Goal: Information Seeking & Learning: Understand process/instructions

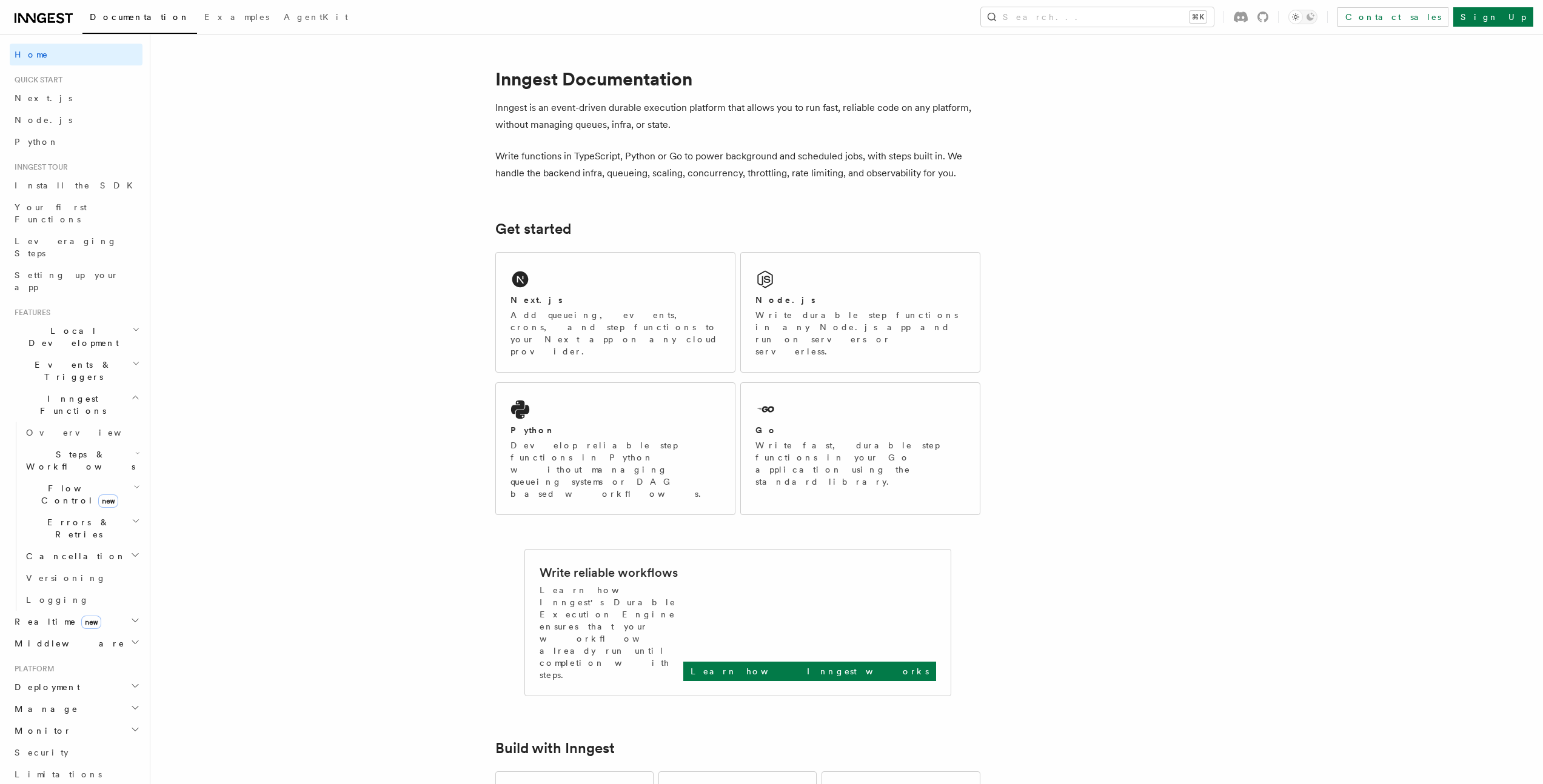
click at [117, 443] on h2 "Steps & Workflows" at bounding box center [82, 460] width 121 height 34
click at [90, 549] on span "Wait for events" at bounding box center [74, 560] width 72 height 22
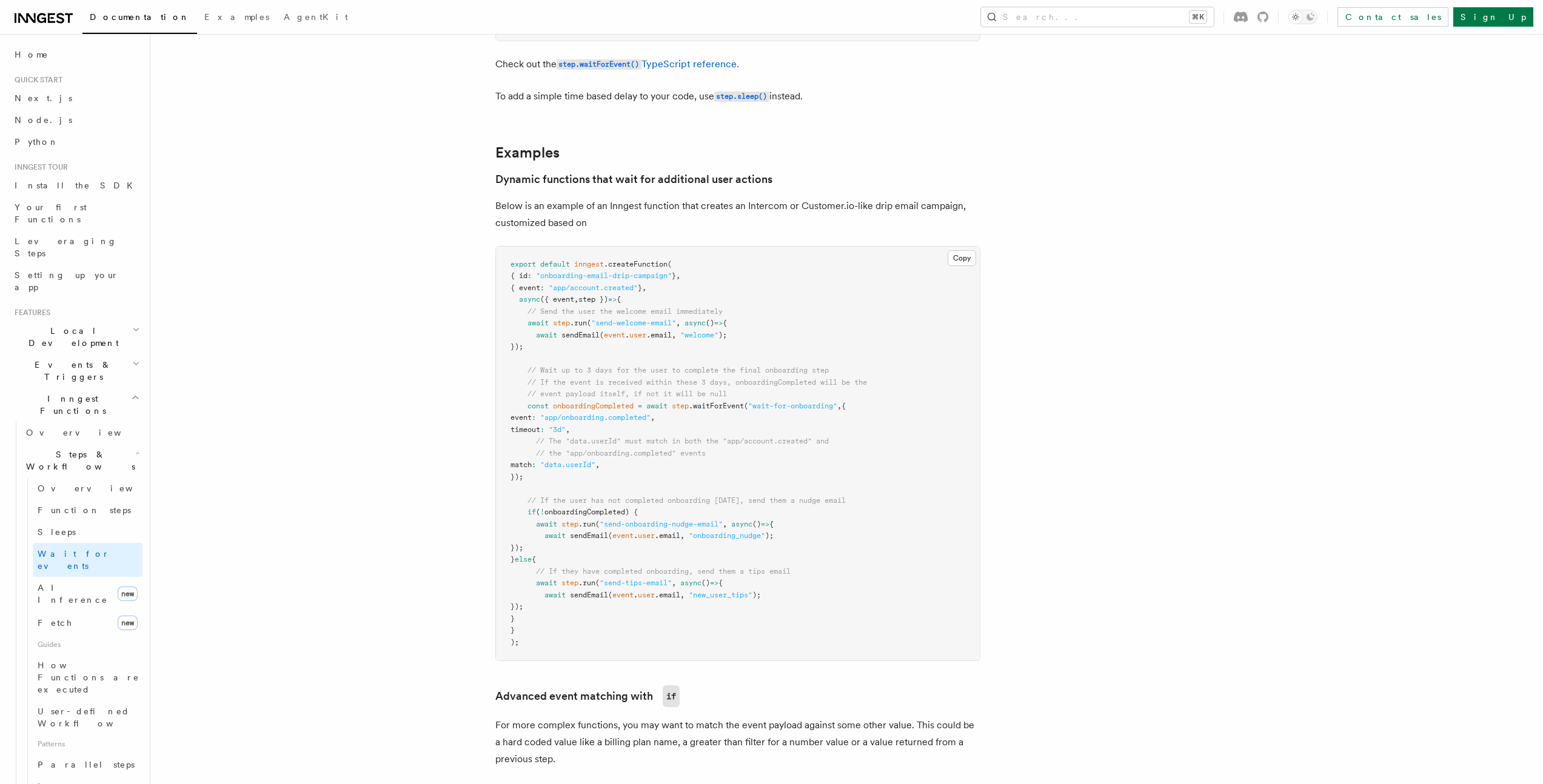
click at [351, 362] on article "Features Inngest Functions Steps & Workflows Wait for an Event One step method …" at bounding box center [815, 785] width 1291 height 2351
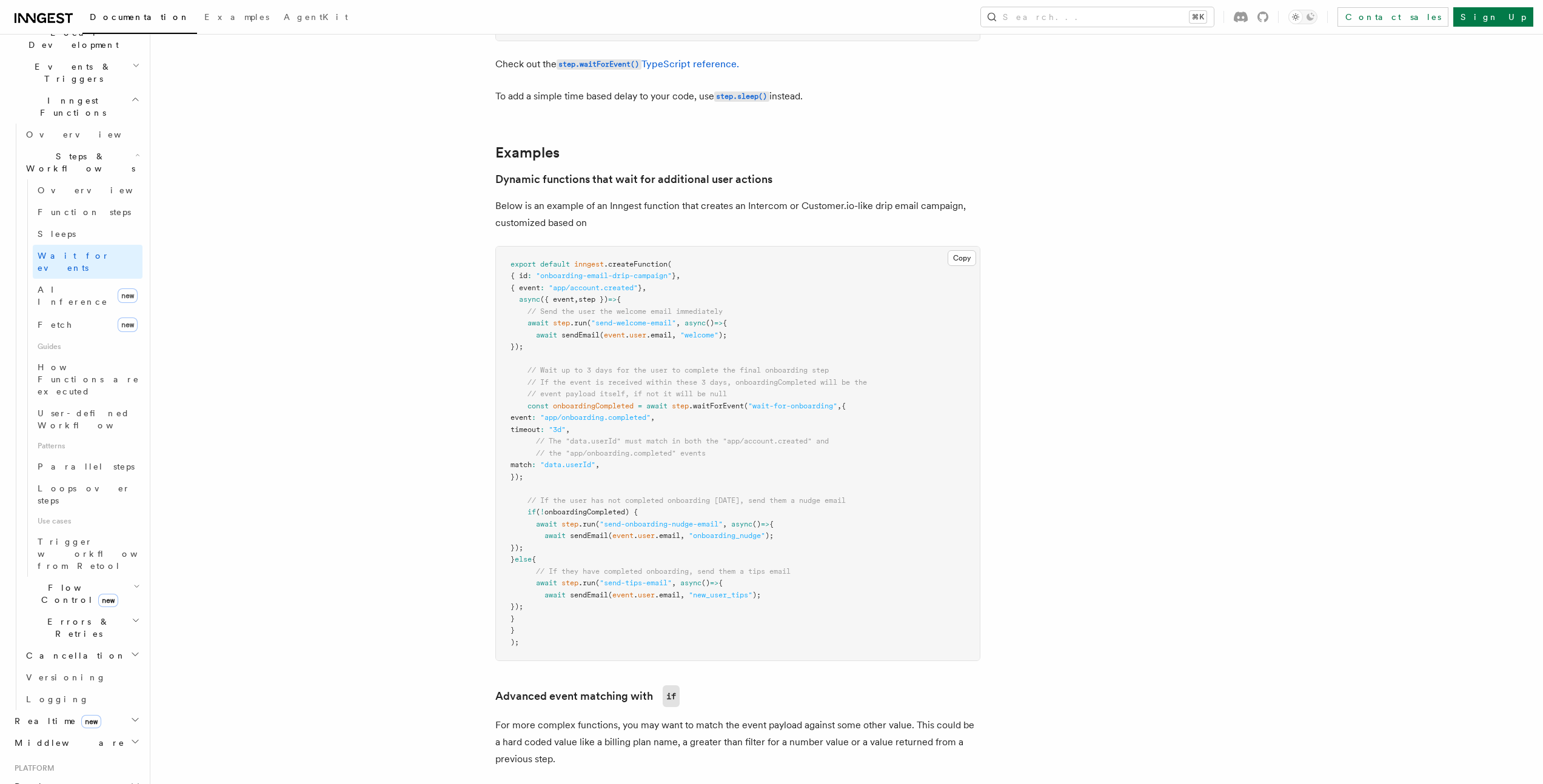
click at [133, 582] on icon "button" at bounding box center [136, 586] width 6 height 9
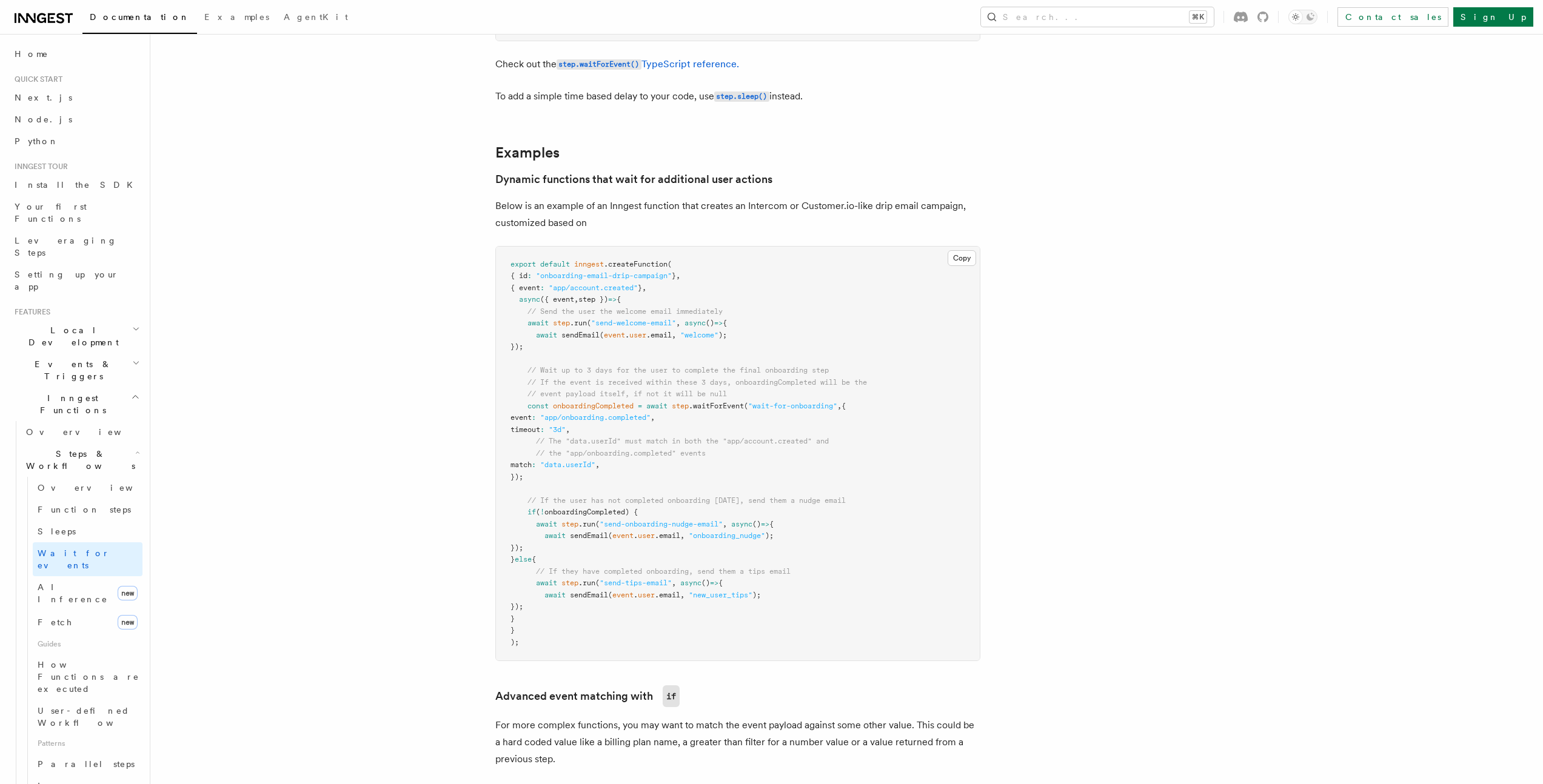
click at [117, 353] on h2 "Events & Triggers" at bounding box center [76, 370] width 133 height 34
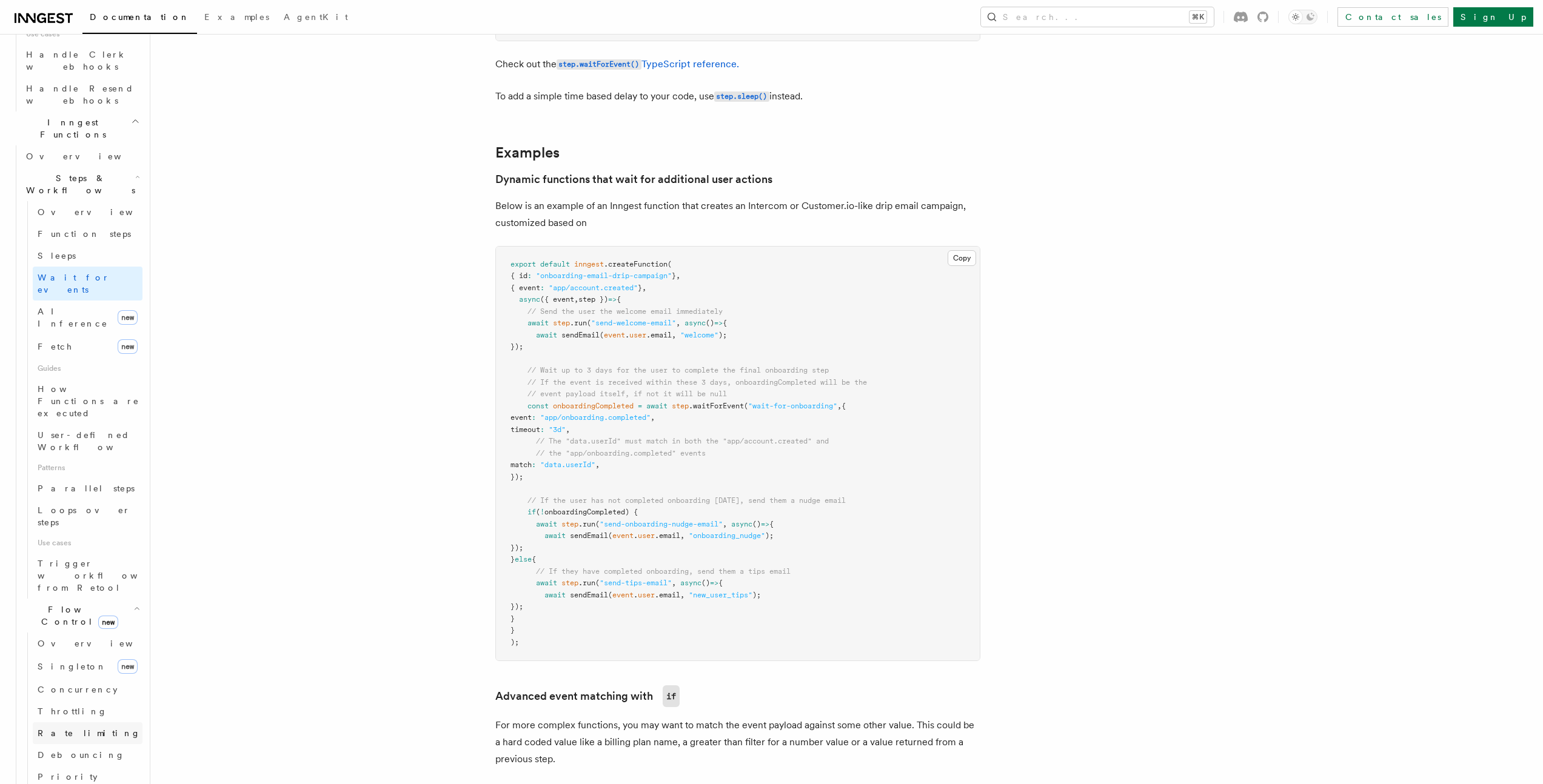
scroll to position [661, 0]
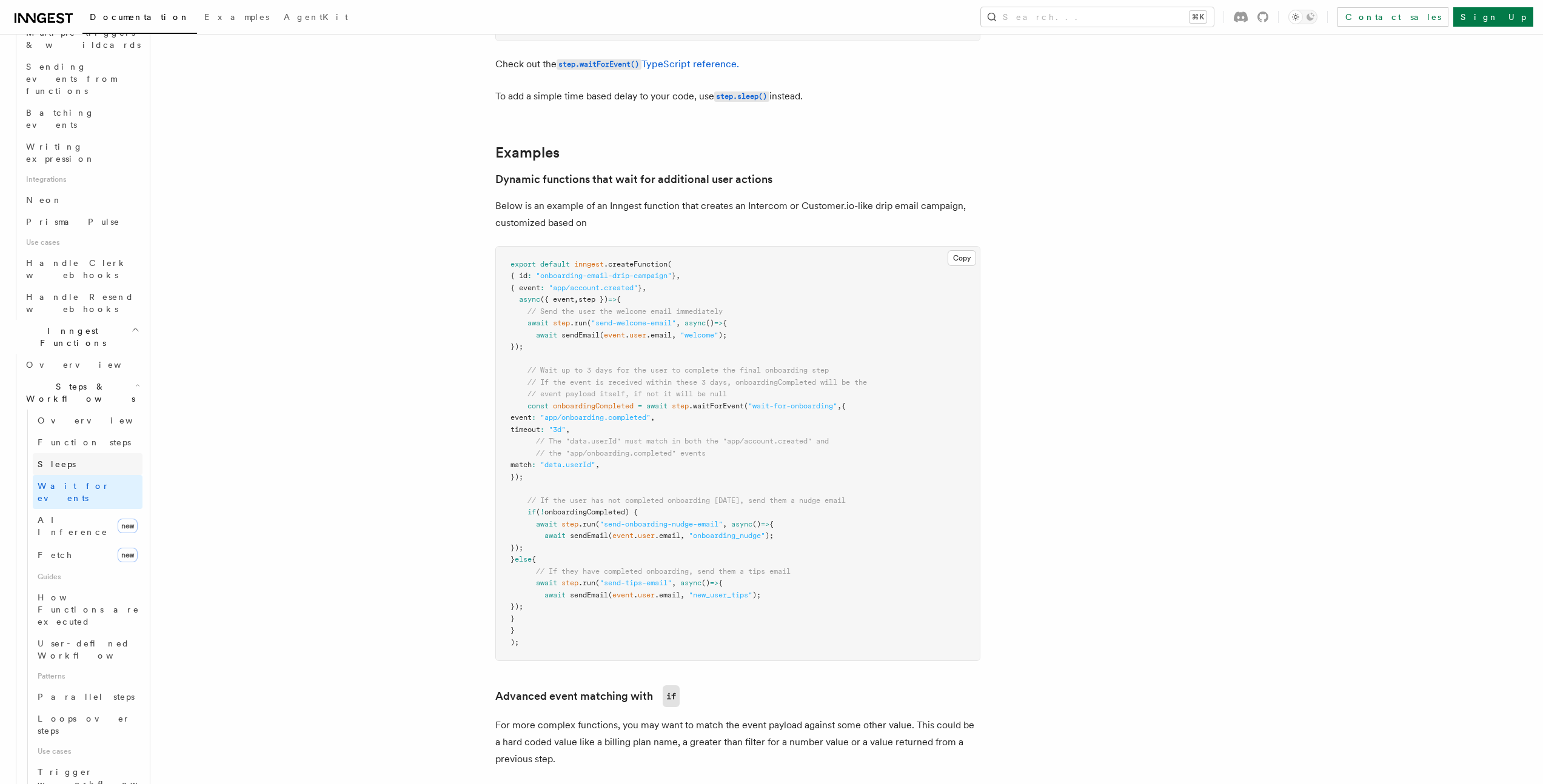
click at [84, 453] on link "Sleeps" at bounding box center [87, 464] width 109 height 22
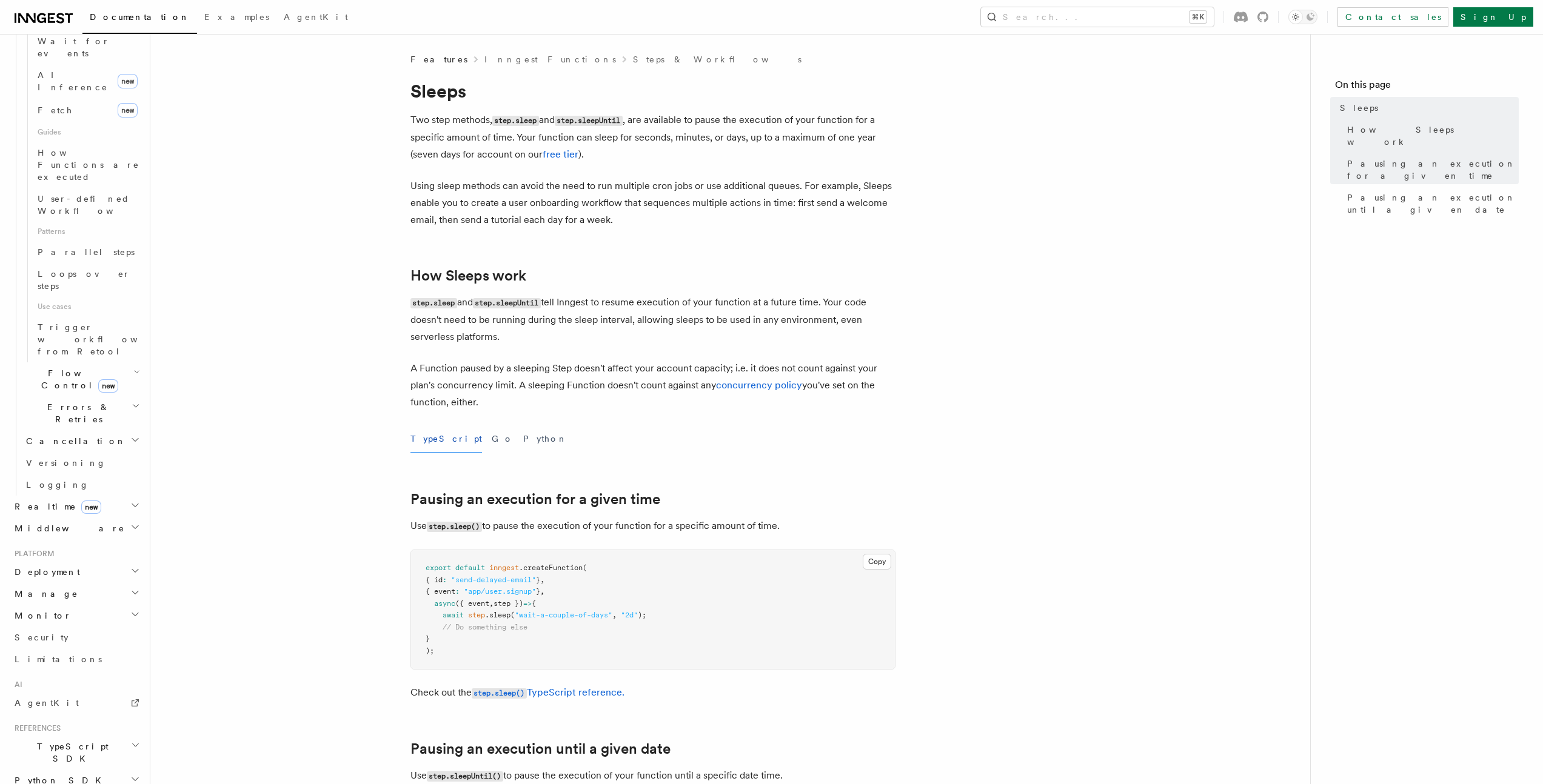
click at [312, 346] on article "Features Inngest Functions Steps & Workflows Sleeps Two step methods, step.slee…" at bounding box center [730, 762] width 1121 height 1417
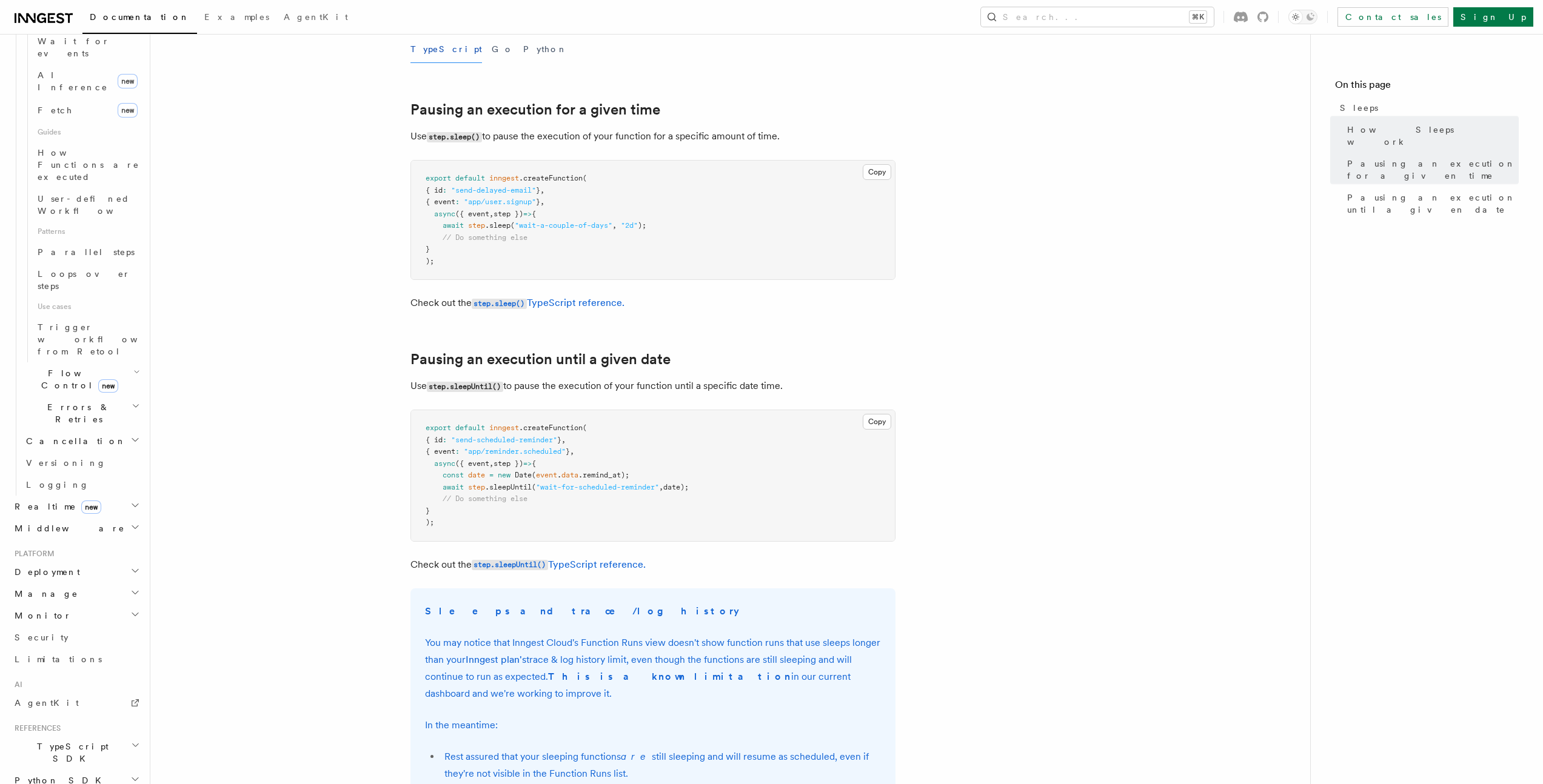
click at [308, 353] on article "Features Inngest Functions Steps & Workflows Sleeps Two step methods, step.slee…" at bounding box center [730, 372] width 1121 height 1417
click at [308, 352] on article "Features Inngest Functions Steps & Workflows Sleeps Two step methods, step.slee…" at bounding box center [730, 372] width 1121 height 1417
click at [343, 322] on article "Features Inngest Functions Steps & Workflows Sleeps Two step methods, step.slee…" at bounding box center [730, 372] width 1121 height 1417
click at [343, 323] on article "Features Inngest Functions Steps & Workflows Sleeps Two step methods, step.slee…" at bounding box center [730, 372] width 1121 height 1417
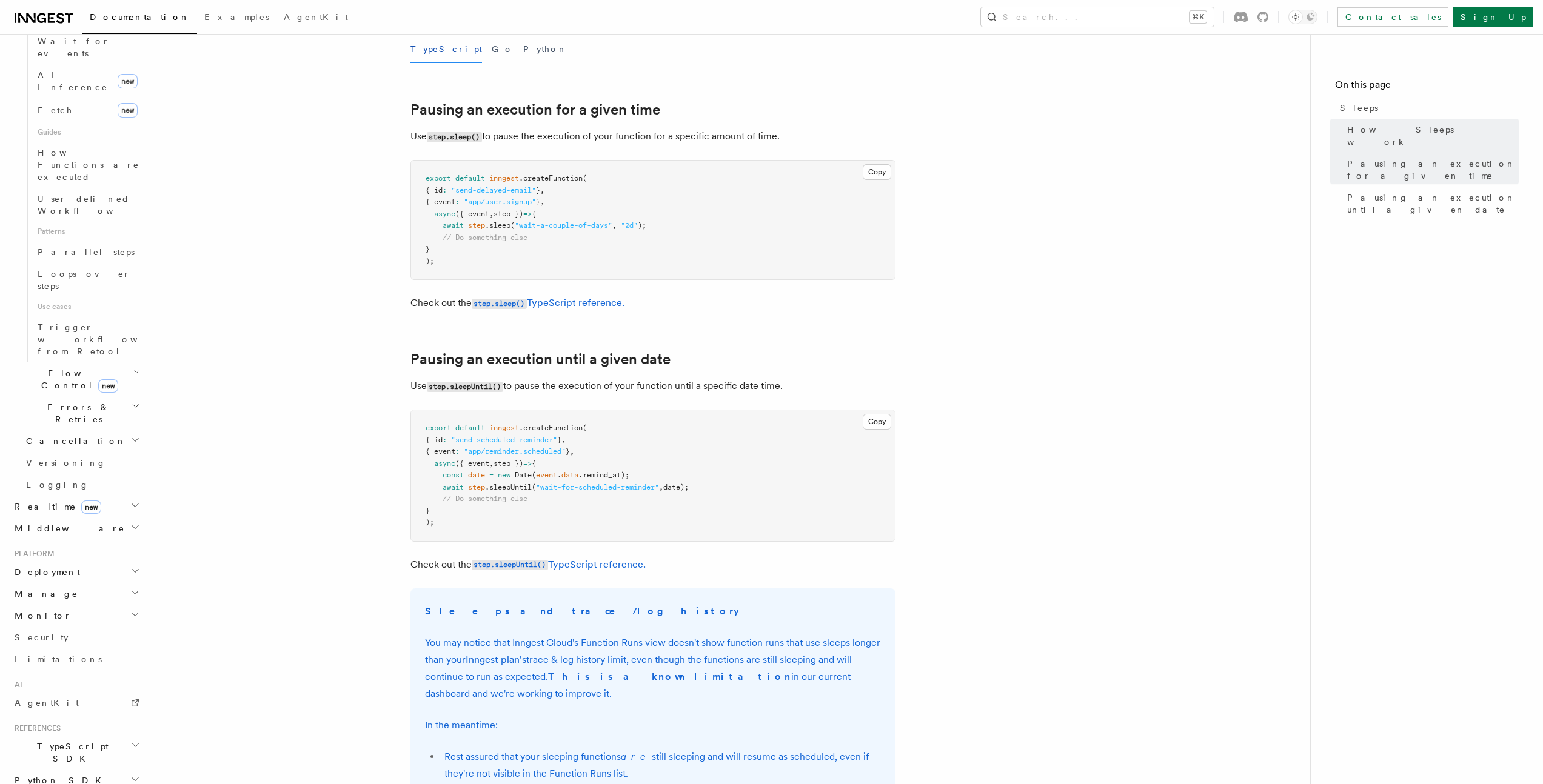
click at [343, 323] on article "Features Inngest Functions Steps & Workflows Sleeps Two step methods, step.slee…" at bounding box center [730, 372] width 1121 height 1417
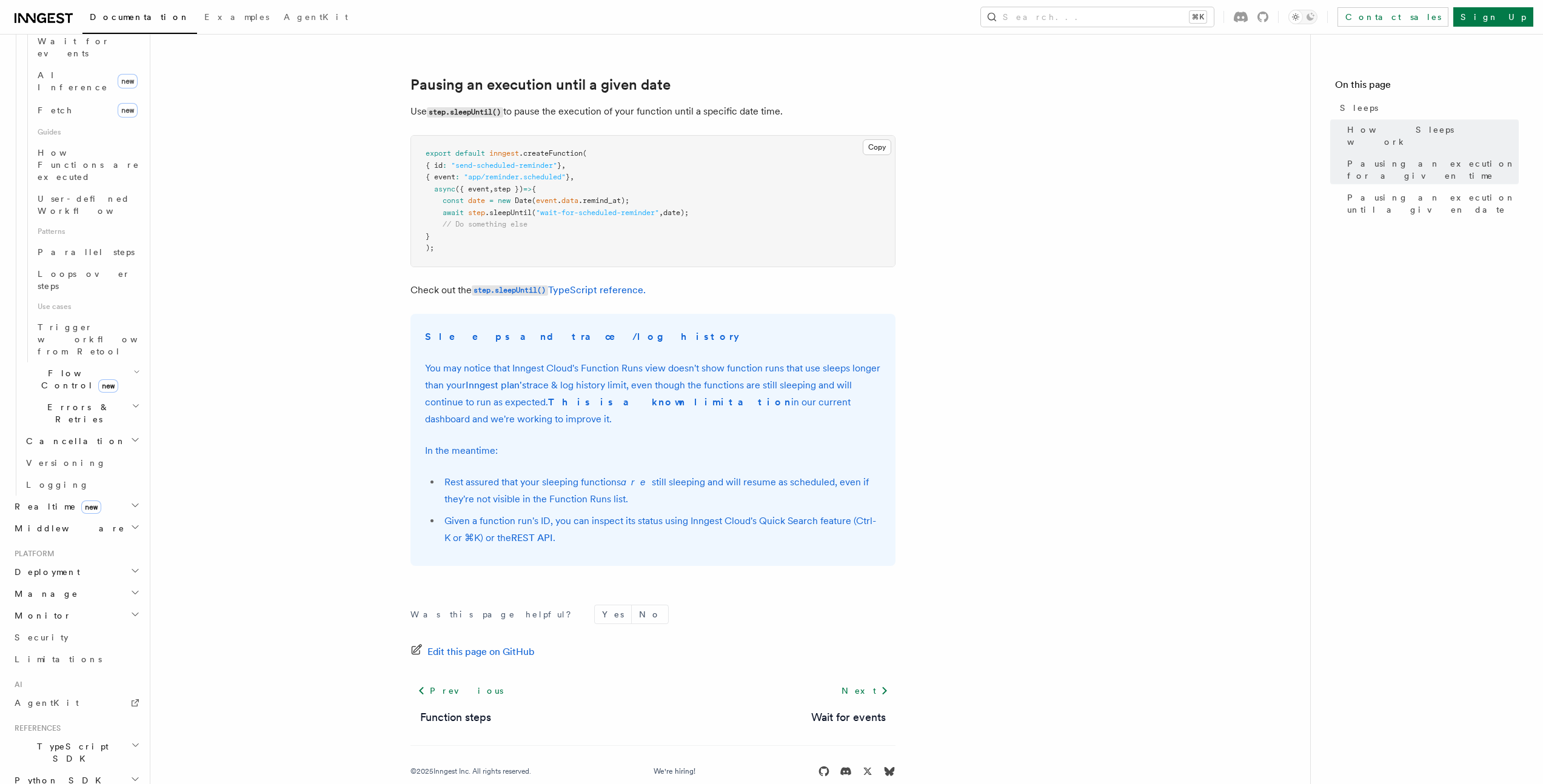
click at [385, 334] on article "Features Inngest Functions Steps & Workflows Sleeps Two step methods, step.slee…" at bounding box center [730, 98] width 1121 height 1417
click at [489, 302] on article "Features Inngest Functions Steps & Workflows Sleeps Two step methods, step.slee…" at bounding box center [730, 98] width 1121 height 1417
click at [522, 290] on code "step.sleepUntil()" at bounding box center [510, 290] width 76 height 10
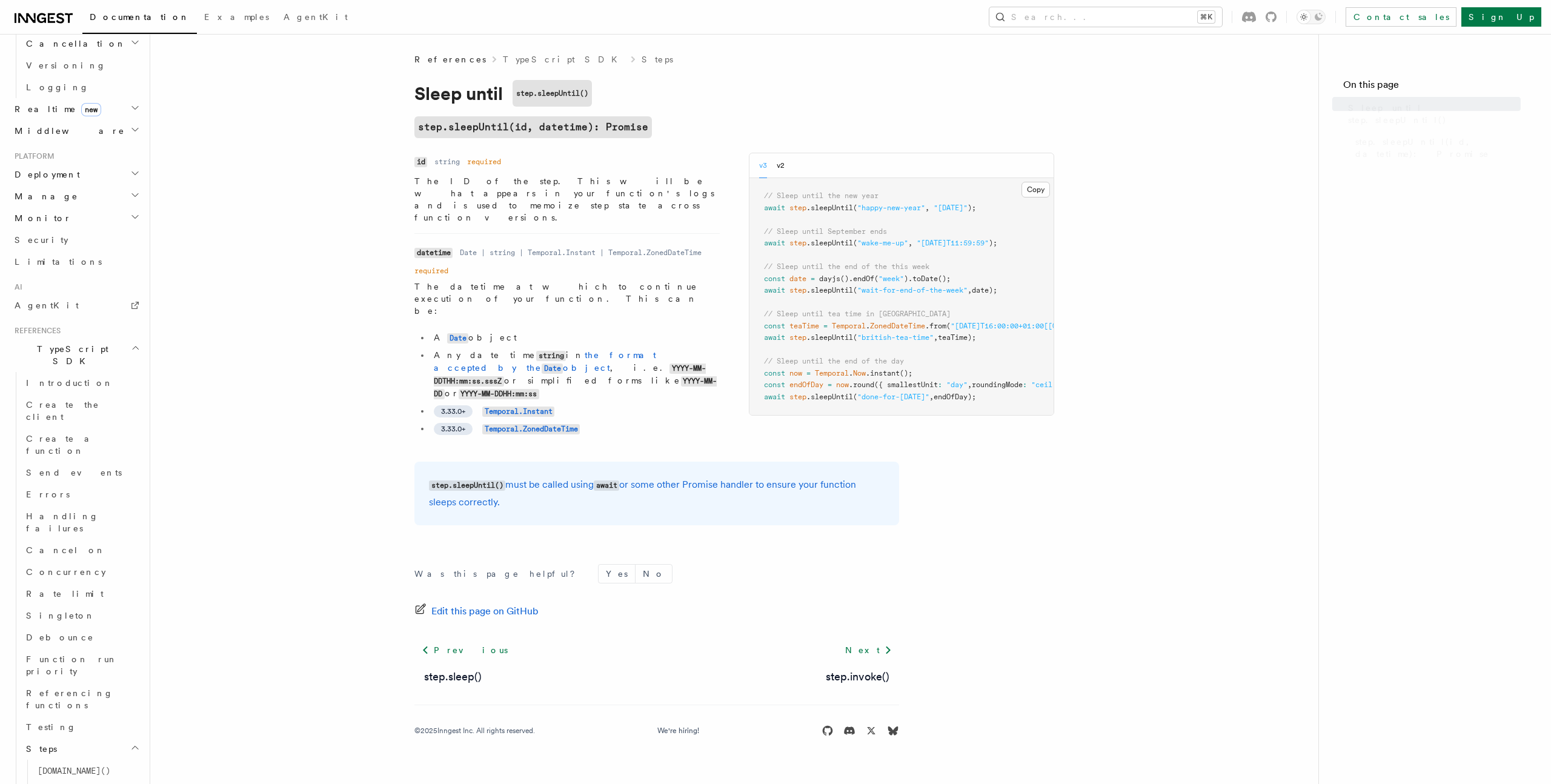
scroll to position [661, 0]
click at [366, 356] on article "References TypeScript SDK Steps Sleep until step.sleepUntil() step.sleepUntil(i…" at bounding box center [735, 409] width 1130 height 712
click at [358, 328] on article "References TypeScript SDK Steps Sleep until step.sleepUntil() step.sleepUntil(i…" at bounding box center [735, 409] width 1130 height 712
click at [373, 309] on article "References TypeScript SDK Steps Sleep until step.sleepUntil() step.sleepUntil(i…" at bounding box center [735, 409] width 1130 height 712
click at [378, 301] on article "References TypeScript SDK Steps Sleep until step.sleepUntil() step.sleepUntil(i…" at bounding box center [735, 409] width 1130 height 712
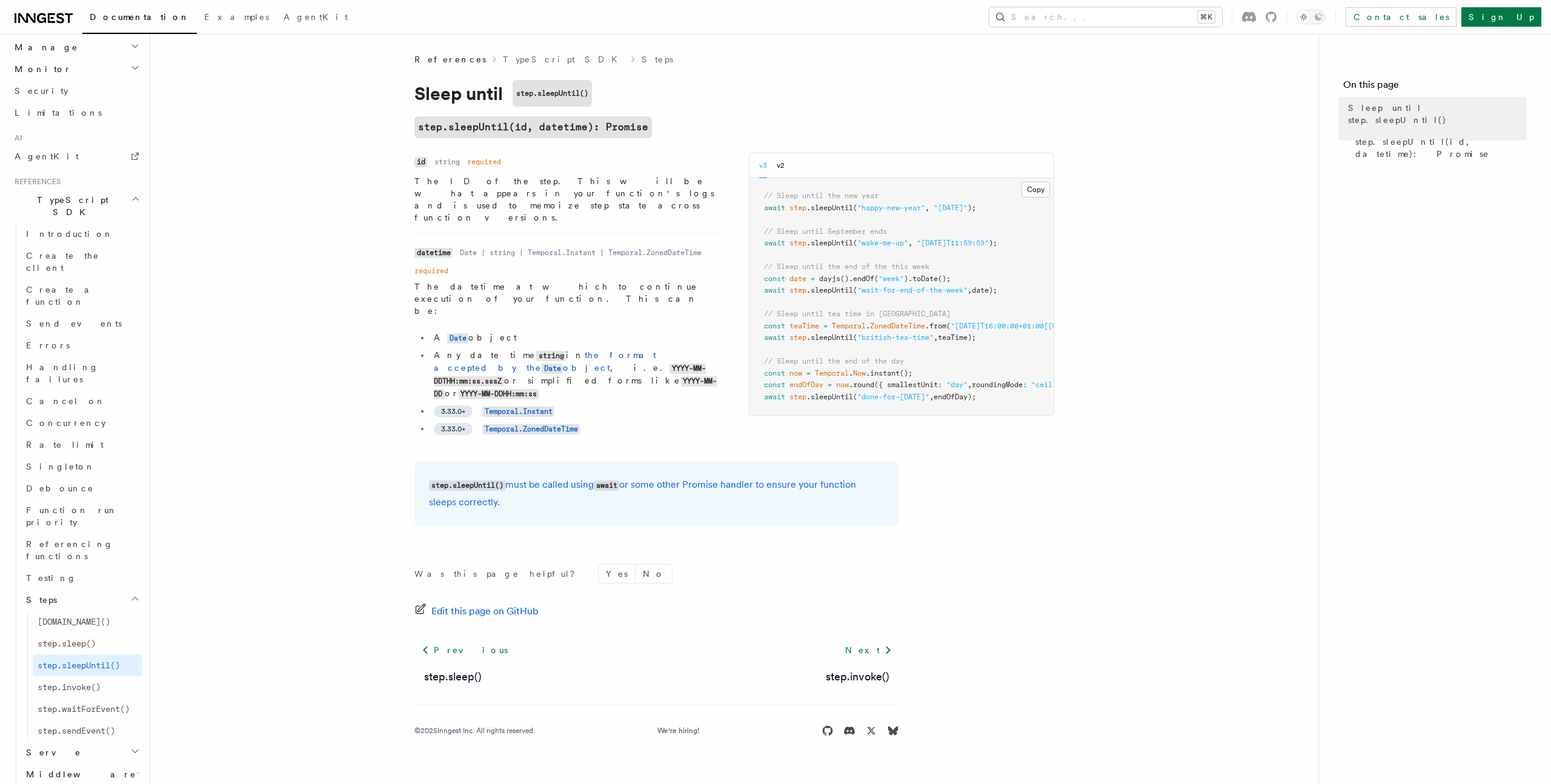
click at [371, 300] on article "References TypeScript SDK Steps Sleep until step.sleepUntil() step.sleepUntil(i…" at bounding box center [735, 409] width 1130 height 712
click at [387, 298] on article "References TypeScript SDK Steps Sleep until step.sleepUntil() step.sleepUntil(i…" at bounding box center [735, 409] width 1130 height 712
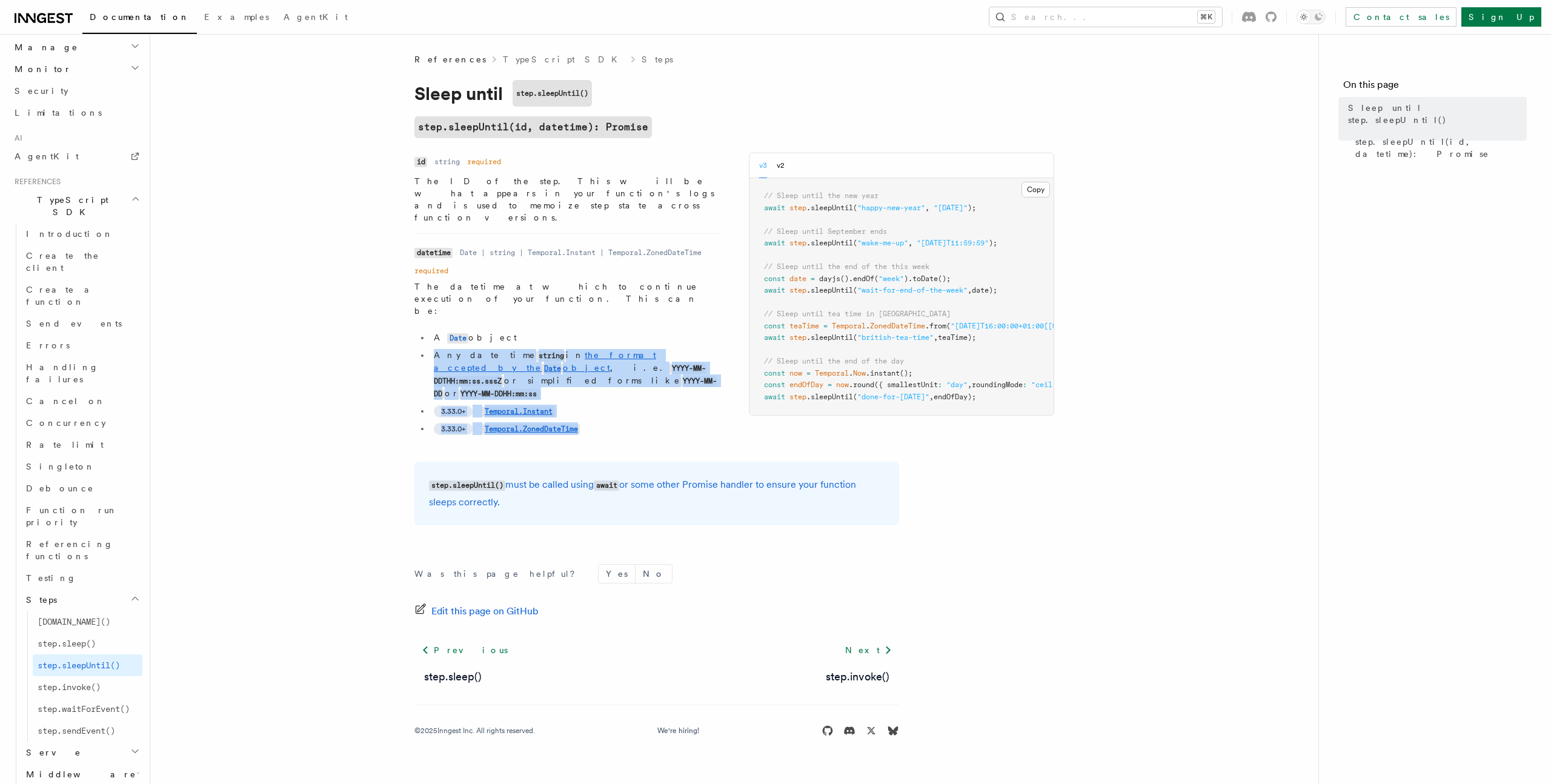
drag, startPoint x: 387, startPoint y: 298, endPoint x: 400, endPoint y: 403, distance: 105.8
click at [400, 403] on article "References TypeScript SDK Steps Sleep until step.sleepUntil() step.sleepUntil(i…" at bounding box center [735, 409] width 1130 height 712
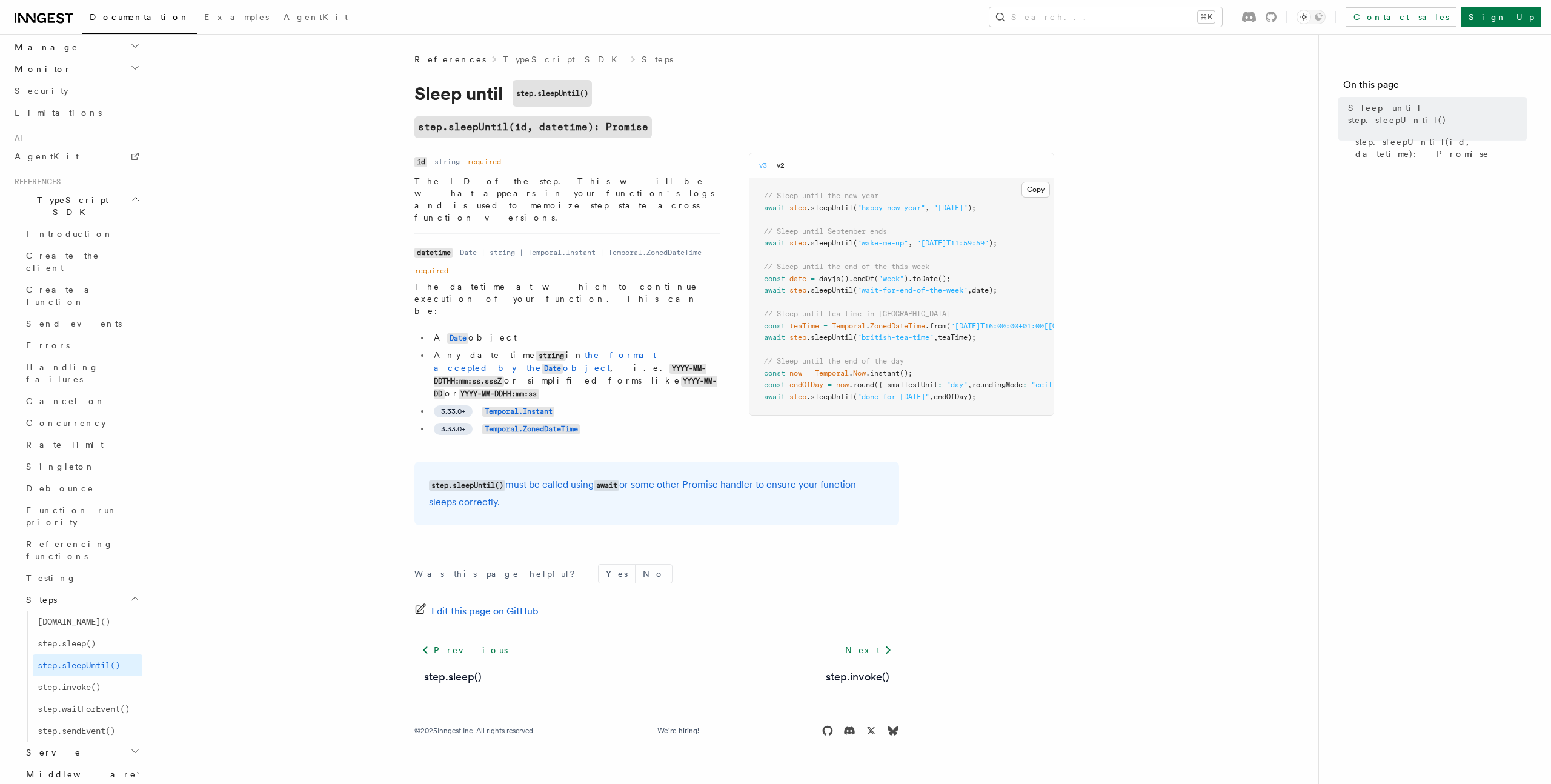
click at [357, 279] on article "References TypeScript SDK Steps Sleep until step.sleepUntil() step.sleepUntil(i…" at bounding box center [735, 409] width 1130 height 712
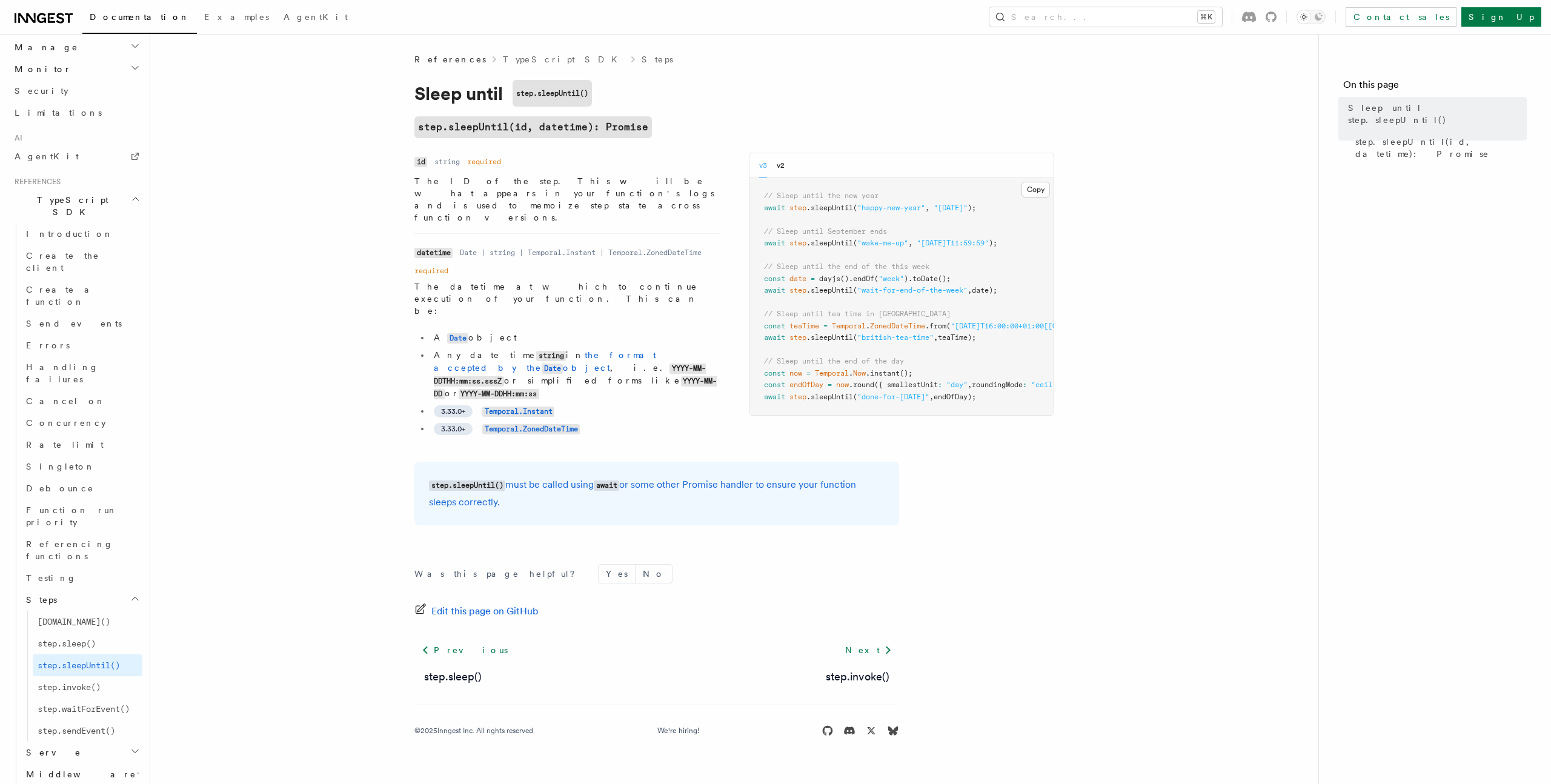
click at [772, 314] on span "// Sleep until tea time in [GEOGRAPHIC_DATA]" at bounding box center [857, 313] width 187 height 9
click at [765, 330] on pre "// Sleep until the new year await step .sleepUntil ( "happy-new-year" , "[DATE]…" at bounding box center [901, 296] width 304 height 237
click at [767, 327] on span "const" at bounding box center [775, 326] width 21 height 9
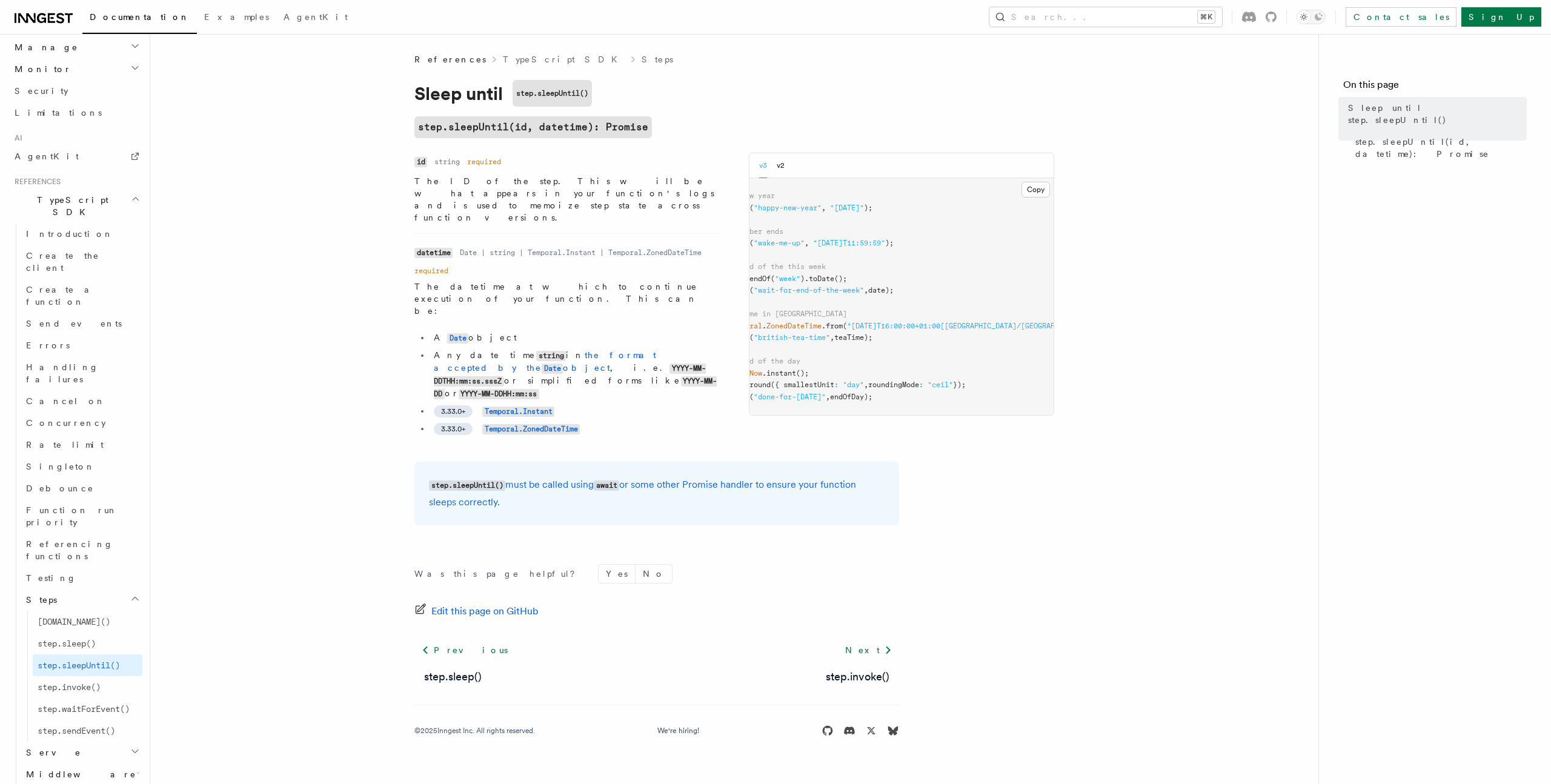
scroll to position [0, 0]
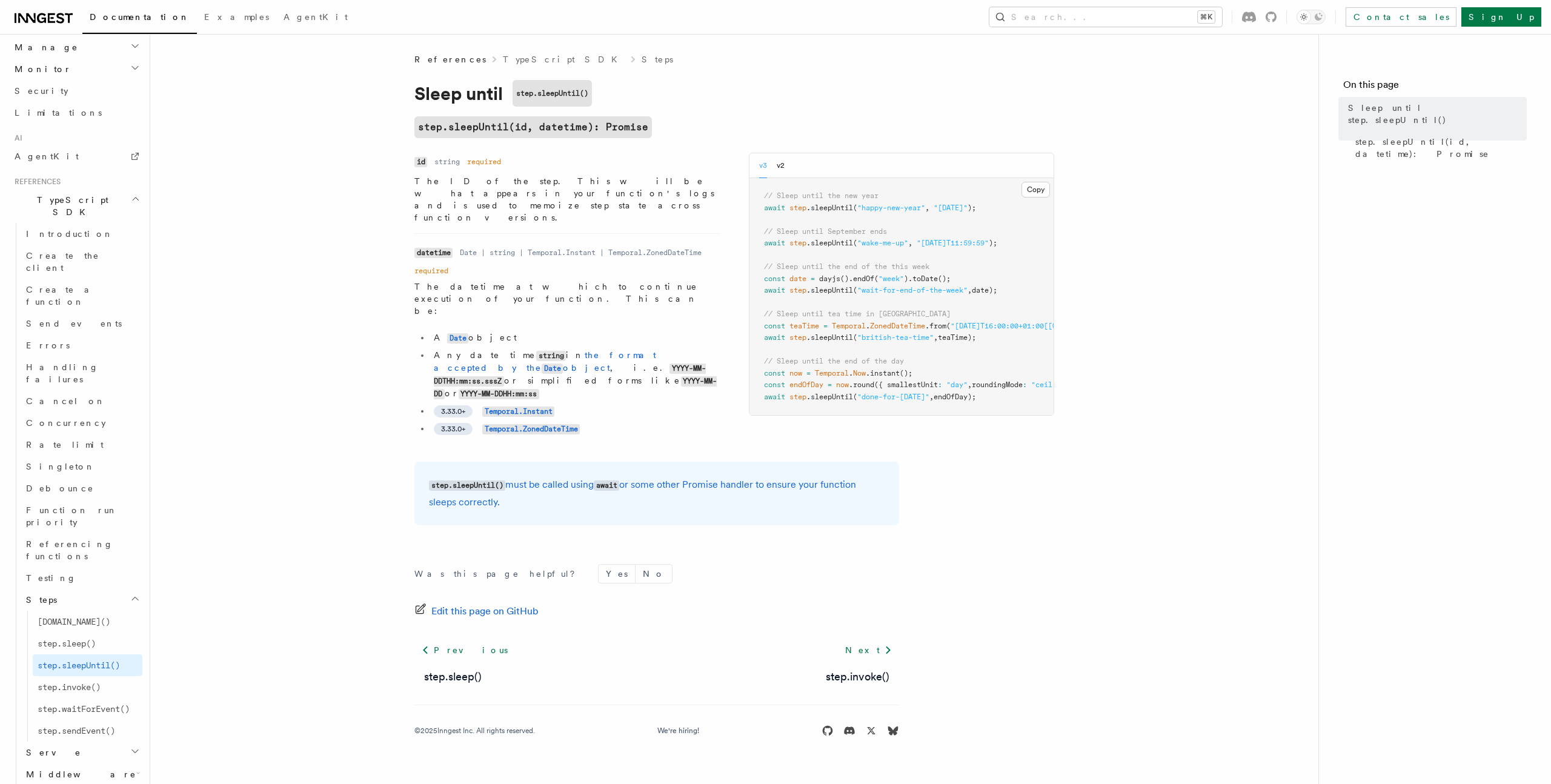
click at [657, 405] on li "3.33.0+ Temporal.Instant" at bounding box center [575, 411] width 290 height 13
click at [536, 424] on code "Temporal.ZonedDateTime" at bounding box center [531, 429] width 98 height 10
click at [795, 350] on pre "// Sleep until the new year await step .sleepUntil ( "happy-new-year" , "[DATE]…" at bounding box center [901, 296] width 304 height 237
click at [776, 353] on pre "// Sleep until the new year await step .sleepUntil ( "happy-new-year" , "[DATE]…" at bounding box center [901, 296] width 304 height 237
click at [769, 349] on pre "// Sleep until the new year await step .sleepUntil ( "happy-new-year" , "[DATE]…" at bounding box center [901, 296] width 304 height 237
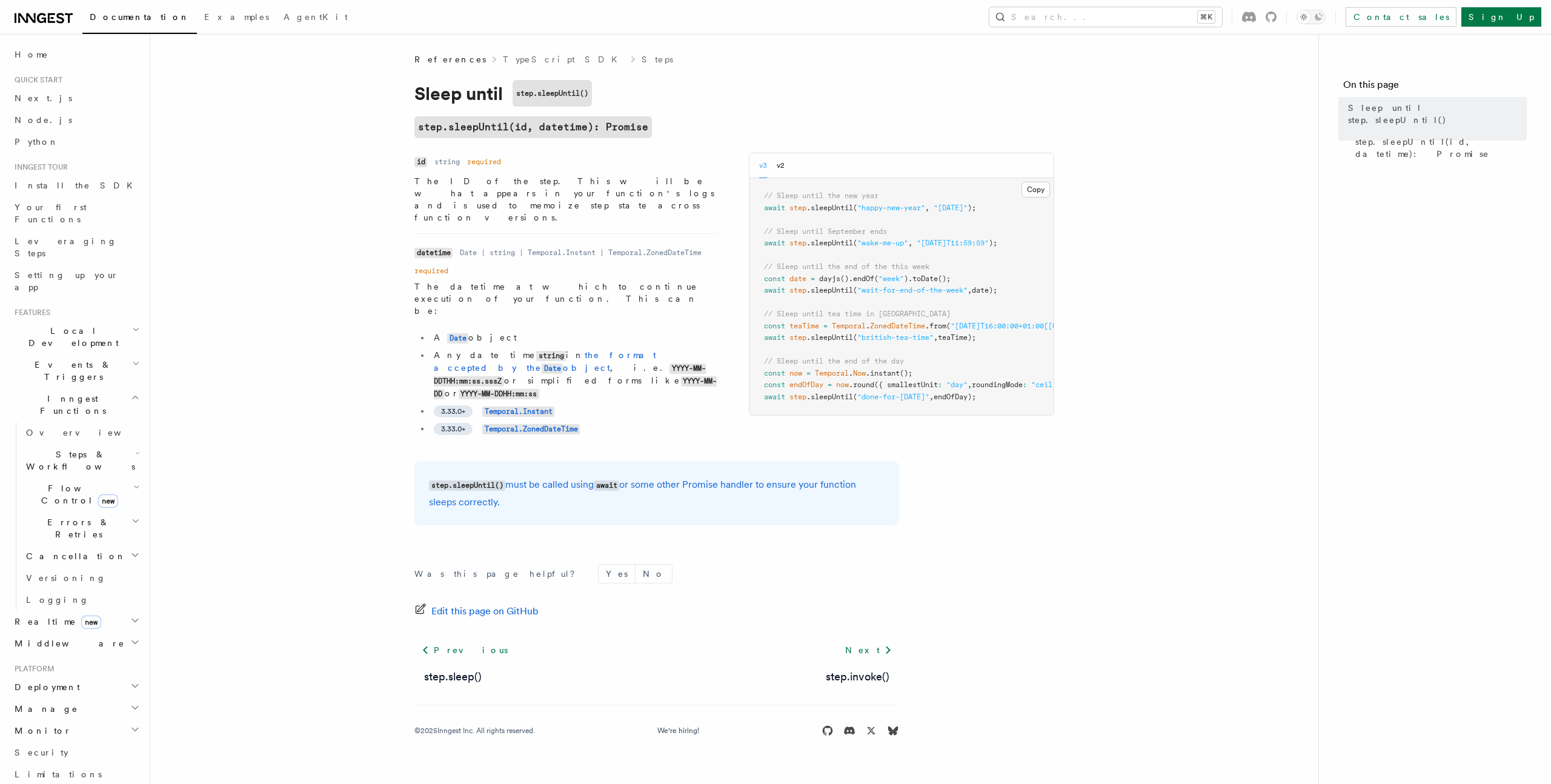
click at [769, 349] on pre "// Sleep until the new year await step .sleepUntil ( "happy-new-year" , "[DATE]…" at bounding box center [901, 296] width 304 height 237
click at [615, 342] on ul "A Date object Any date time string in the format accepted by the Date object , …" at bounding box center [567, 383] width 305 height 104
click at [575, 349] on li "Any date time string in the format accepted by the Date object , i.e. YYYY-MM-D…" at bounding box center [575, 374] width 290 height 51
click at [580, 349] on li "Any date time string in the format accepted by the Date object , i.e. YYYY-MM-D…" at bounding box center [575, 374] width 290 height 51
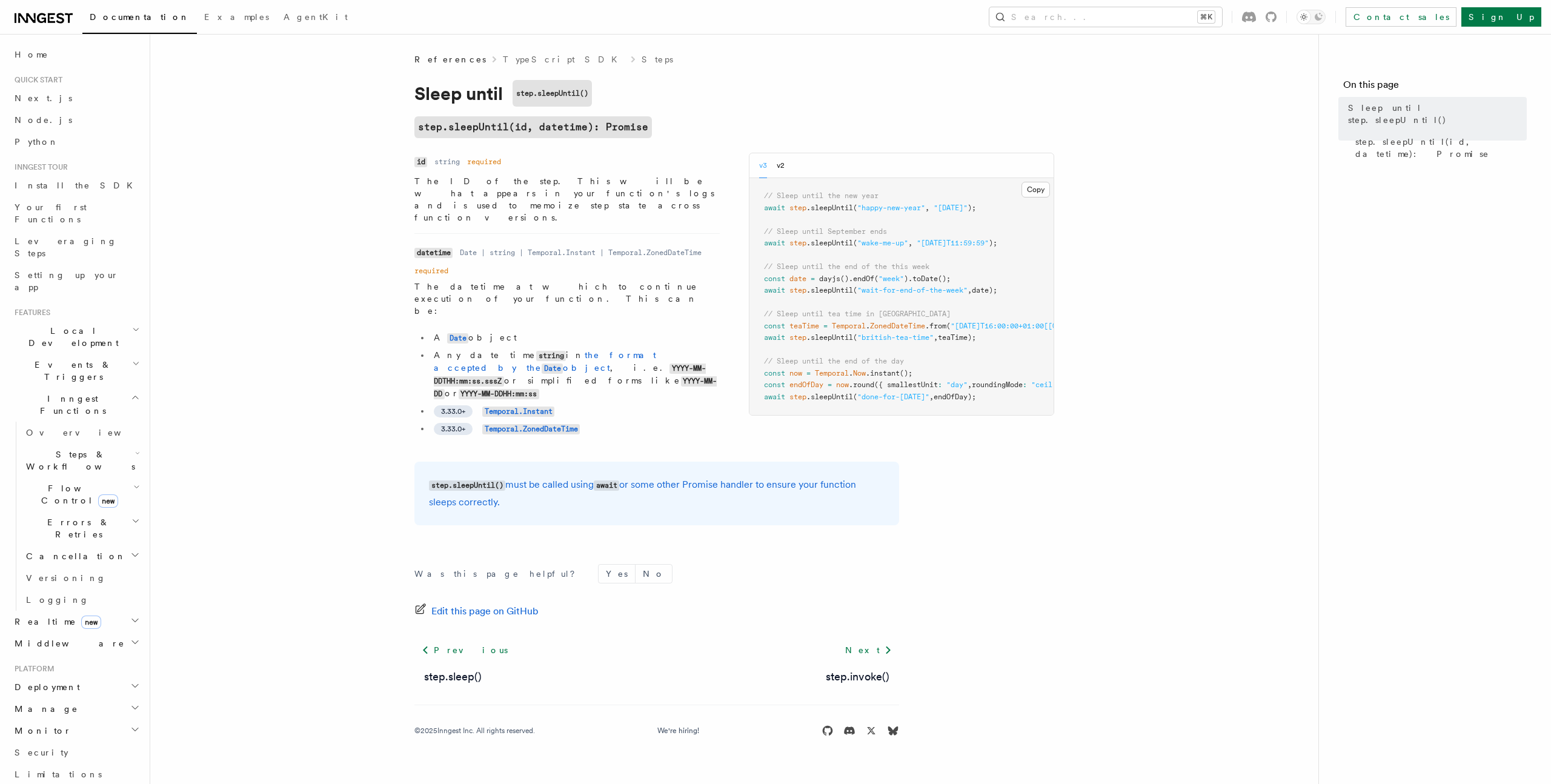
click at [580, 349] on li "Any date time string in the format accepted by the Date object , i.e. YYYY-MM-D…" at bounding box center [575, 374] width 290 height 51
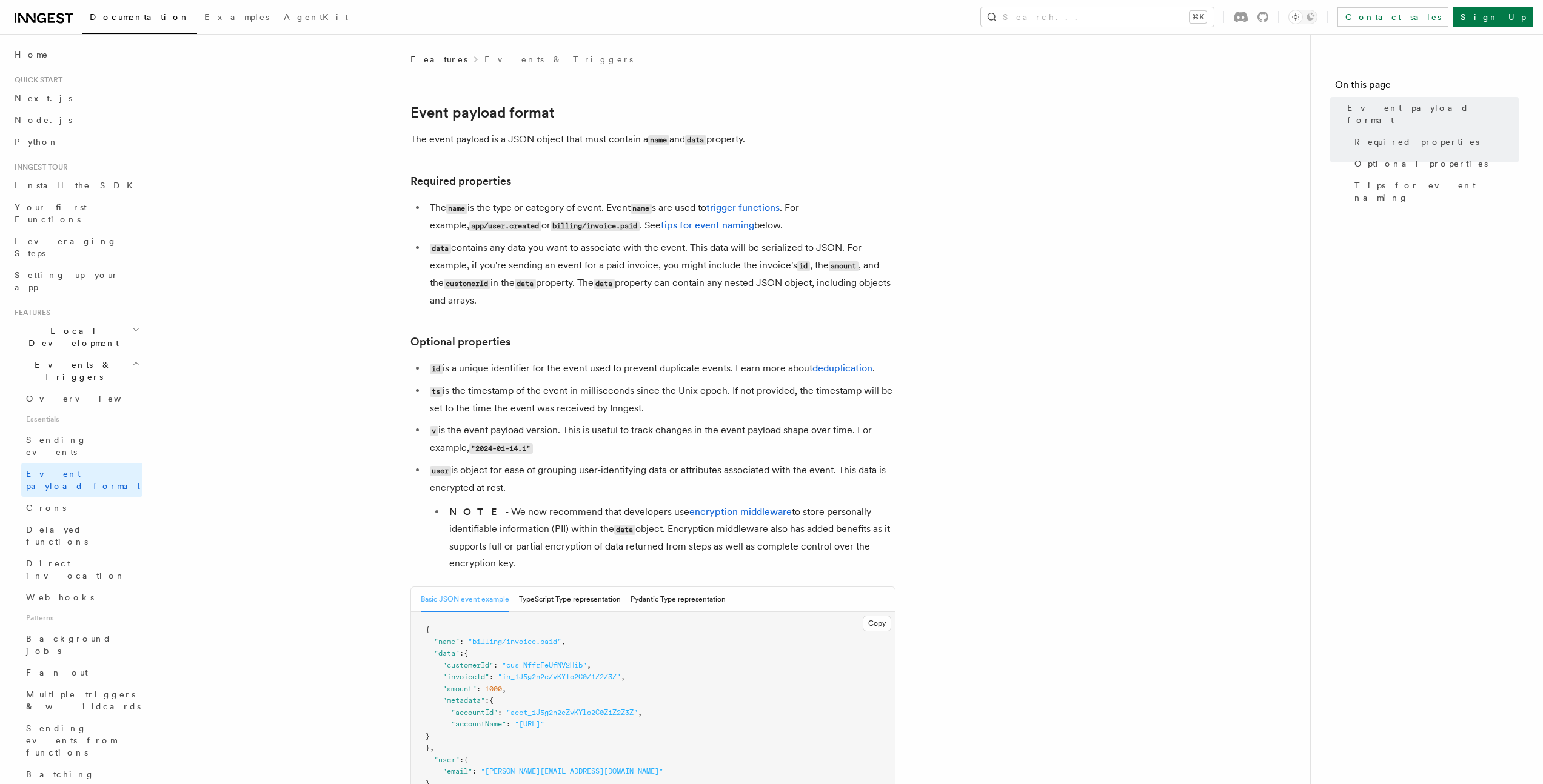
click at [217, 311] on article "Features Events & Triggers Event payload format The event payload is a JSON obj…" at bounding box center [730, 713] width 1121 height 1319
drag, startPoint x: 378, startPoint y: 235, endPoint x: 408, endPoint y: 221, distance: 33.1
click at [380, 234] on article "Features Events & Triggers Event payload format The event payload is a JSON obj…" at bounding box center [730, 713] width 1121 height 1319
click at [1214, 14] on button "Search... ⌘K" at bounding box center [1097, 17] width 233 height 20
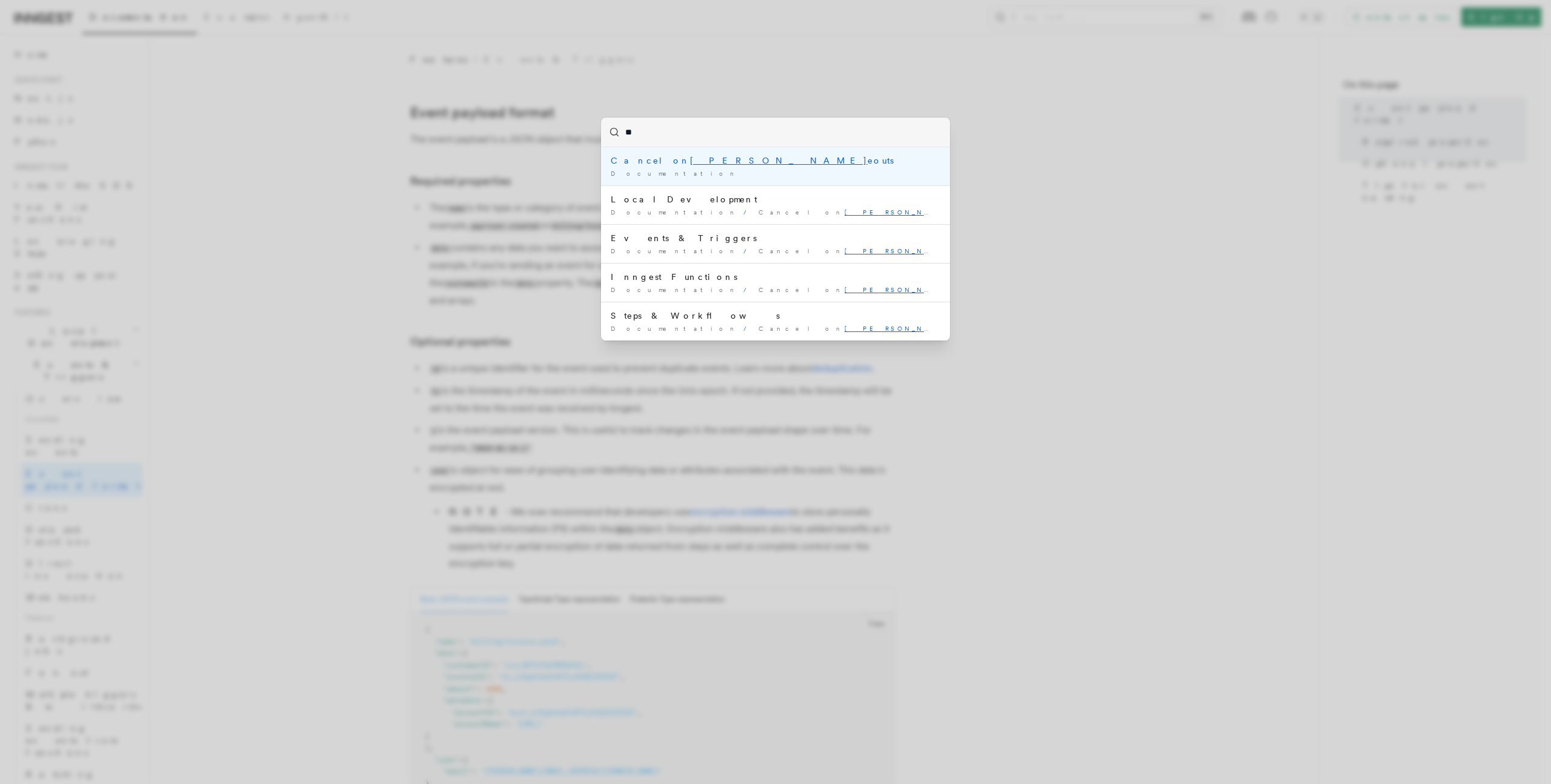
type input "*"
type input "**********"
click at [670, 168] on li "Sleep until step. sleepUntil () Documentation /" at bounding box center [776, 166] width 349 height 38
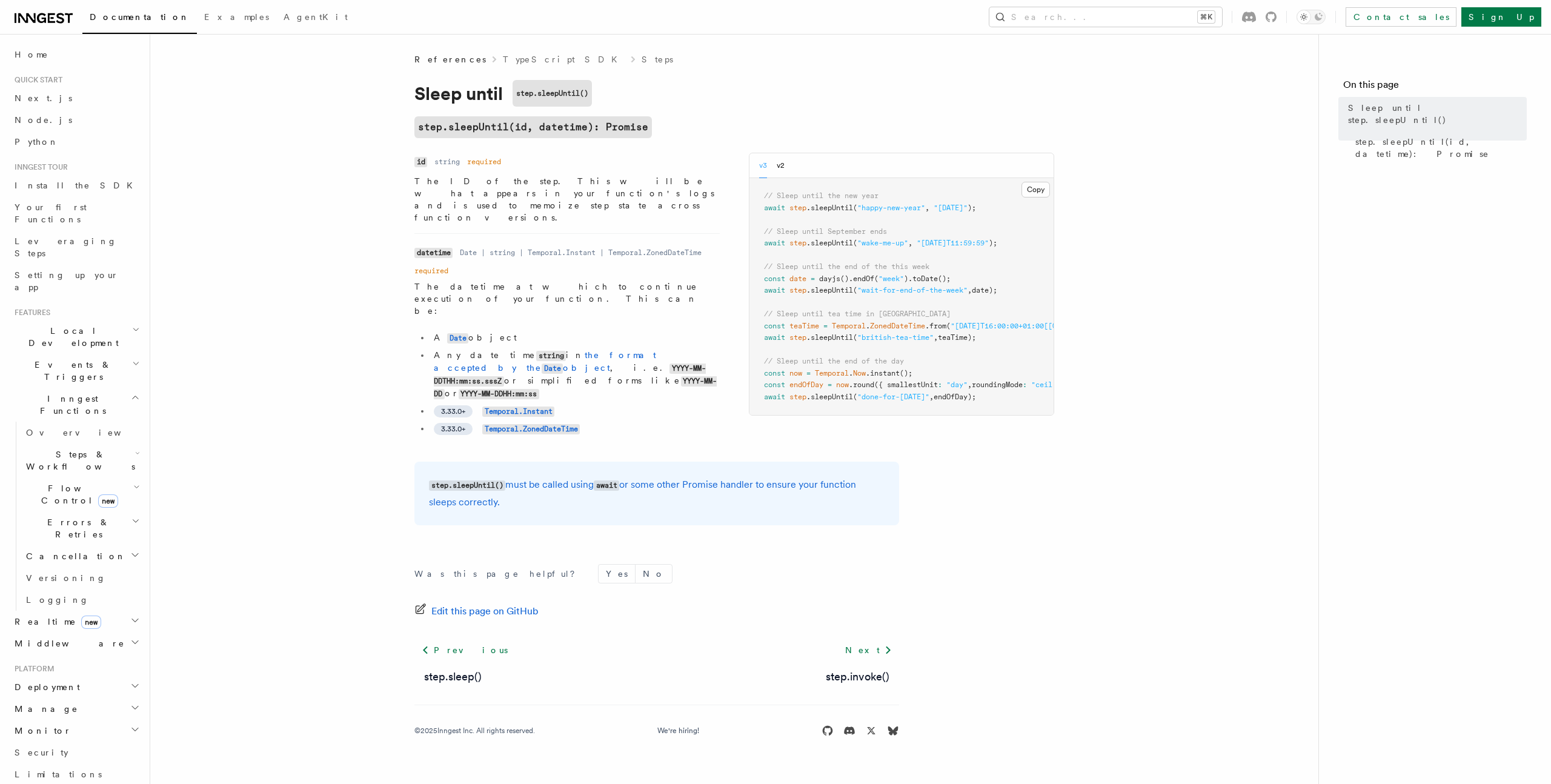
click at [590, 198] on p "The ID of the step. This will be what appears in your function's logs and is us…" at bounding box center [567, 199] width 305 height 49
click at [610, 194] on p "The ID of the step. This will be what appears in your function's logs and is us…" at bounding box center [567, 199] width 305 height 49
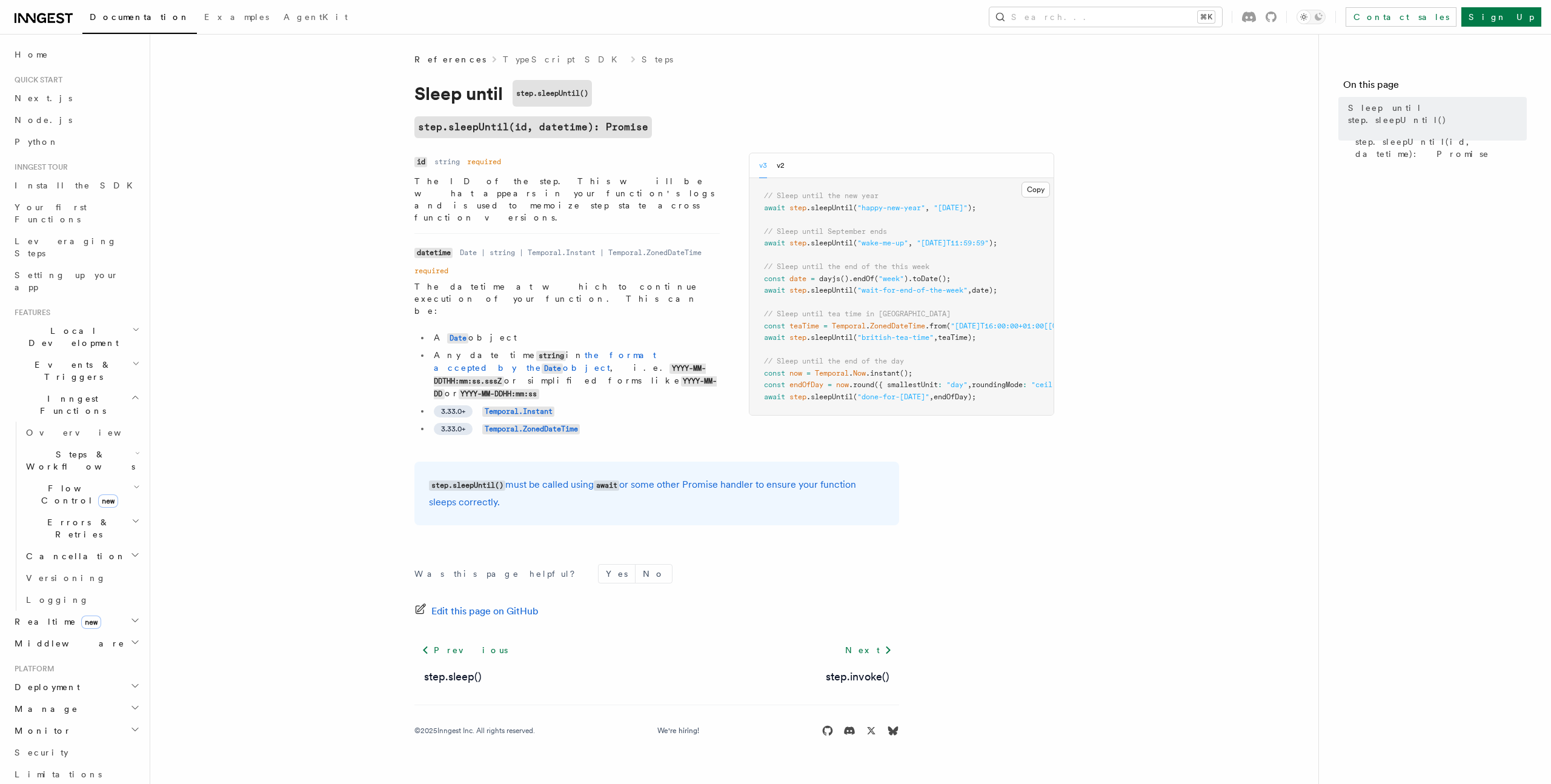
click at [610, 194] on p "The ID of the step. This will be what appears in your function's logs and is us…" at bounding box center [567, 199] width 305 height 49
drag, startPoint x: 838, startPoint y: 329, endPoint x: 782, endPoint y: 327, distance: 56.0
click at [782, 327] on span "const teaTime = Temporal . ZonedDateTime .from ( "2025-05-01T16:00:00+01:00[Eur…" at bounding box center [989, 326] width 450 height 9
click at [768, 311] on span "// Sleep until tea time in [GEOGRAPHIC_DATA]" at bounding box center [857, 313] width 187 height 9
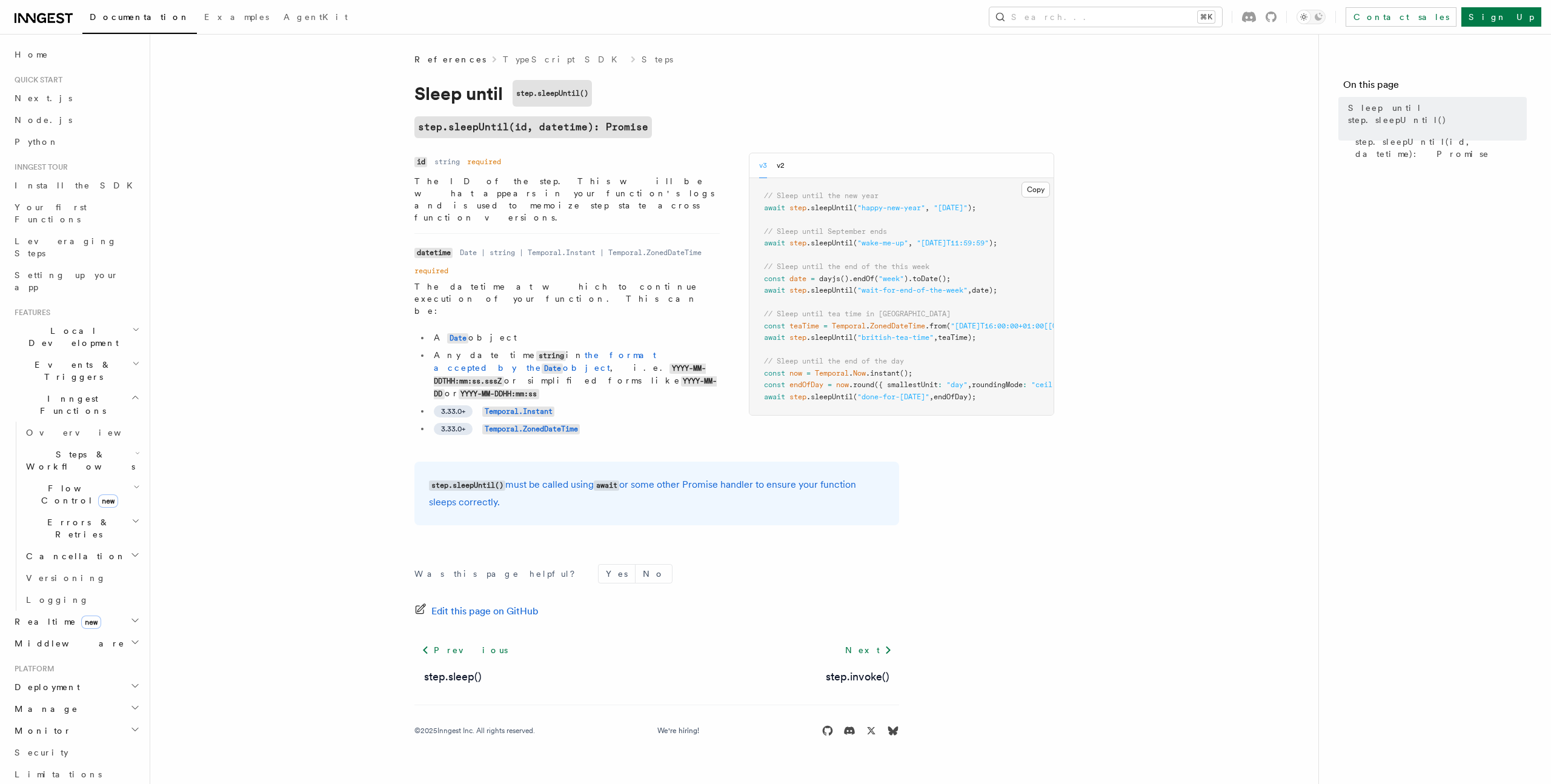
click at [775, 335] on span "await" at bounding box center [775, 337] width 21 height 9
click at [761, 327] on pre "// Sleep until the new year await step .sleepUntil ( "happy-new-year" , "[DATE]…" at bounding box center [901, 296] width 304 height 237
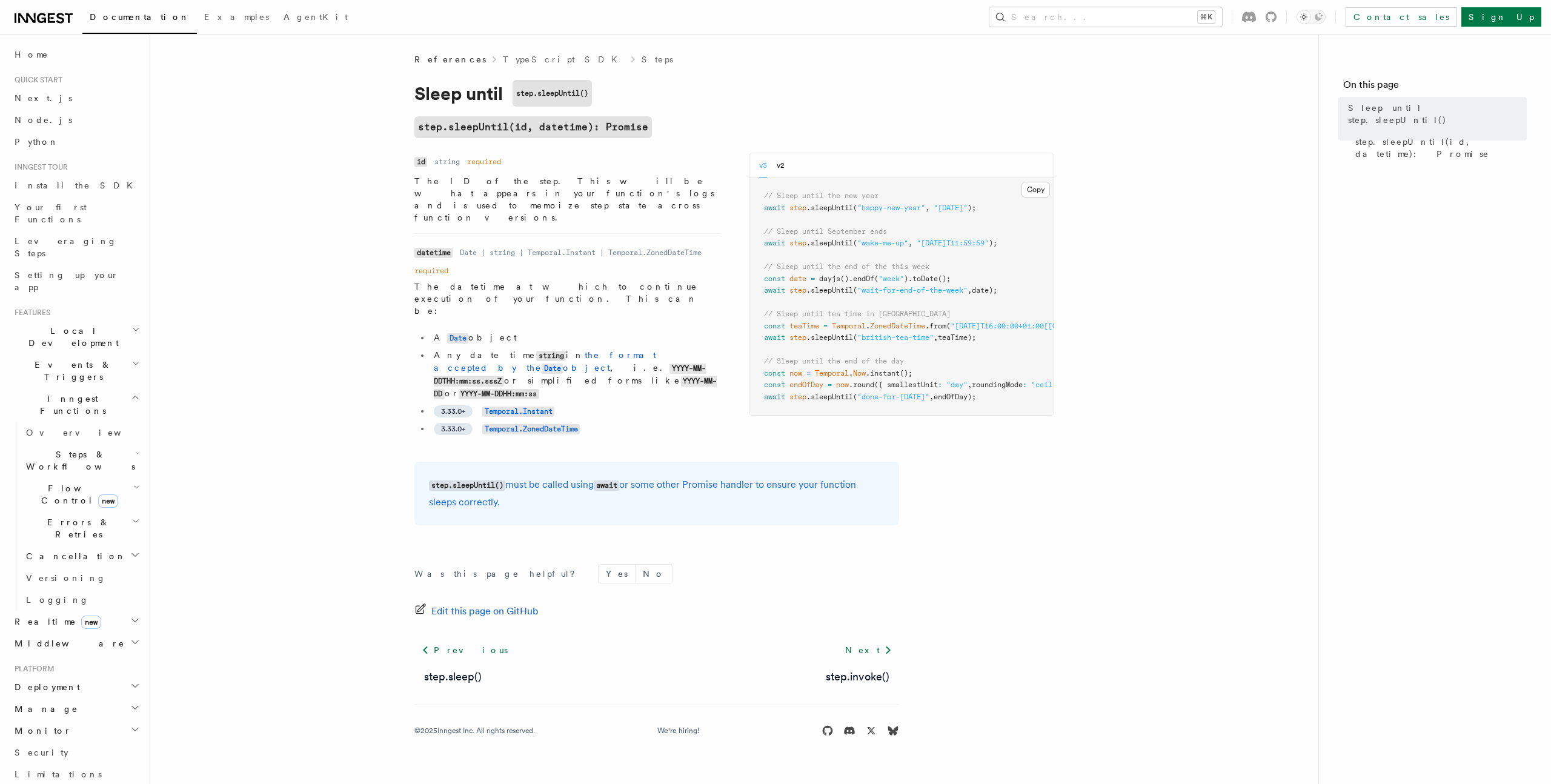
click at [761, 327] on pre "// Sleep until the new year await step .sleepUntil ( "happy-new-year" , "[DATE]…" at bounding box center [901, 296] width 304 height 237
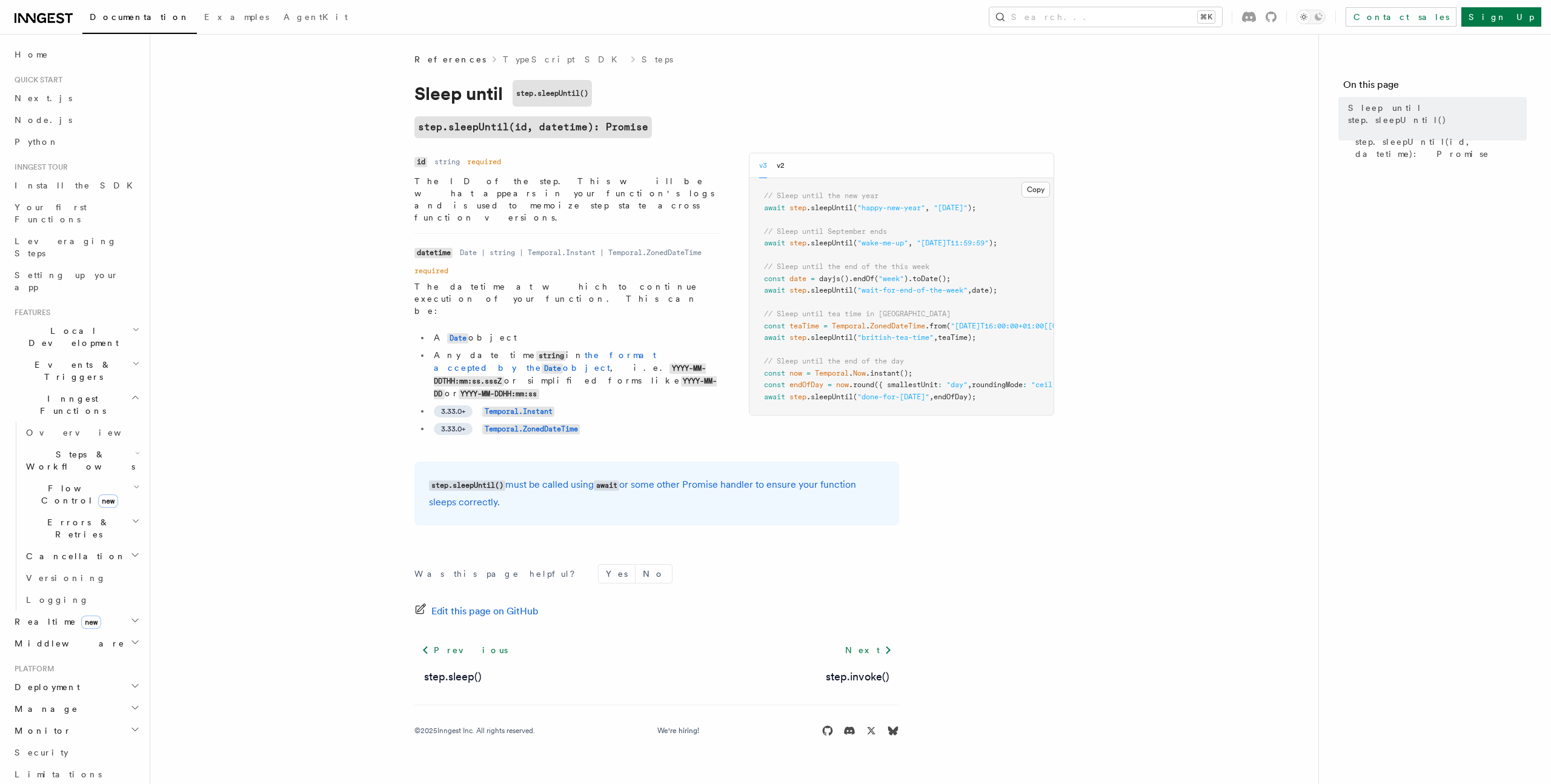
click at [667, 422] on li "3.33.0+ Temporal.ZonedDateTime" at bounding box center [575, 428] width 290 height 13
click at [547, 424] on code "Temporal.ZonedDateTime" at bounding box center [531, 429] width 98 height 10
